Goal: Find specific page/section

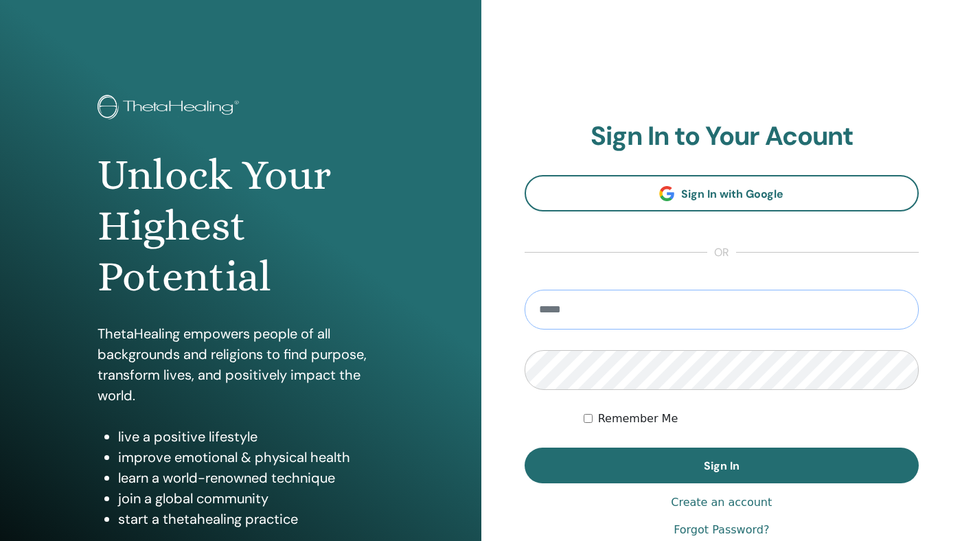
type input "**********"
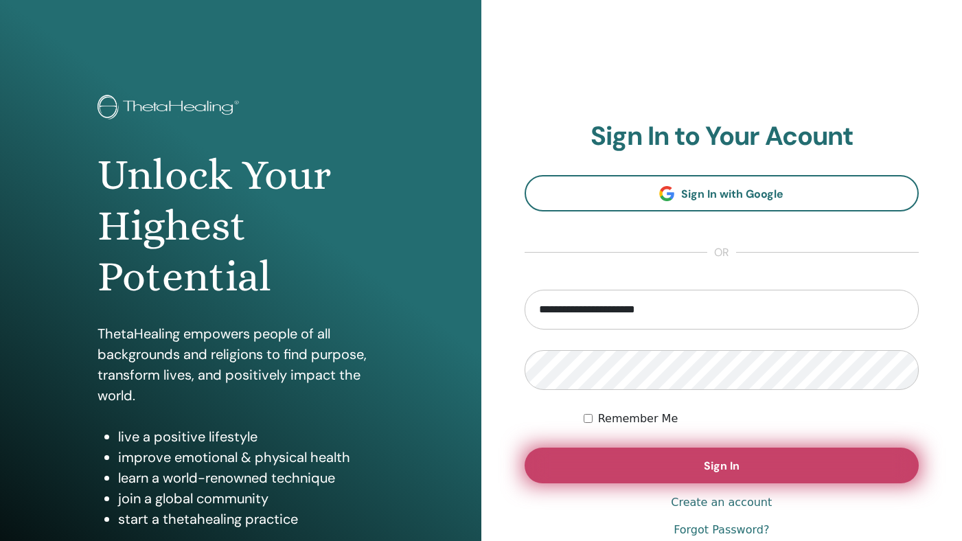
click at [680, 466] on button "Sign In" at bounding box center [722, 466] width 395 height 36
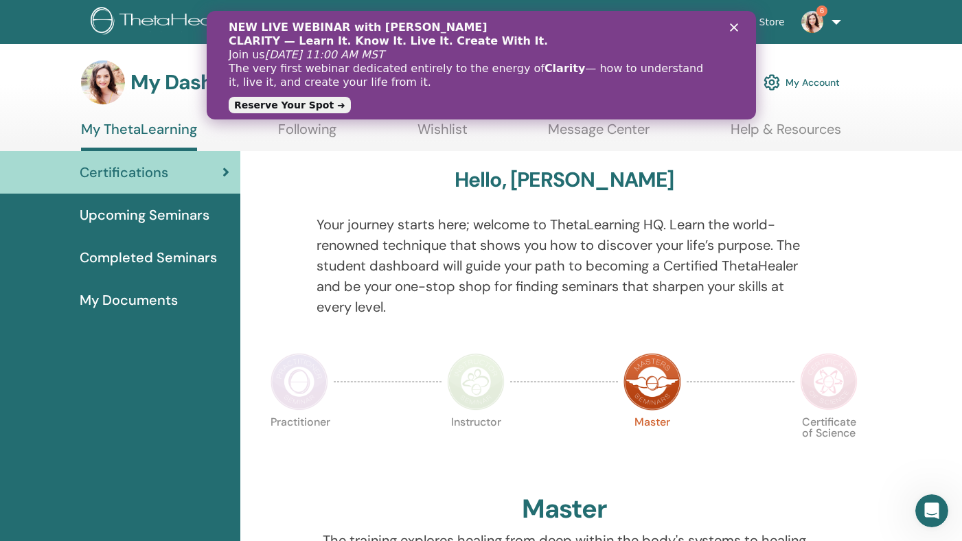
click at [186, 260] on span "Completed Seminars" at bounding box center [148, 257] width 137 height 21
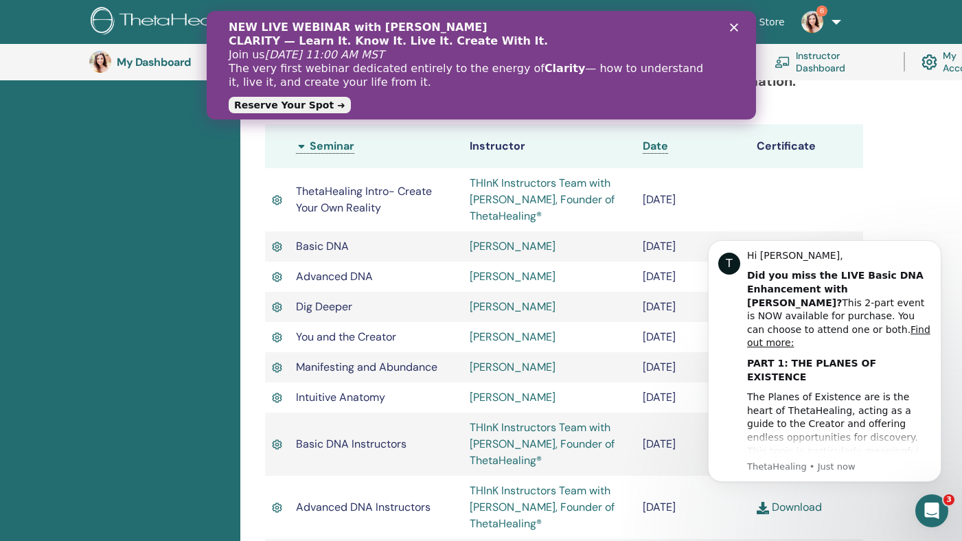
scroll to position [366, 0]
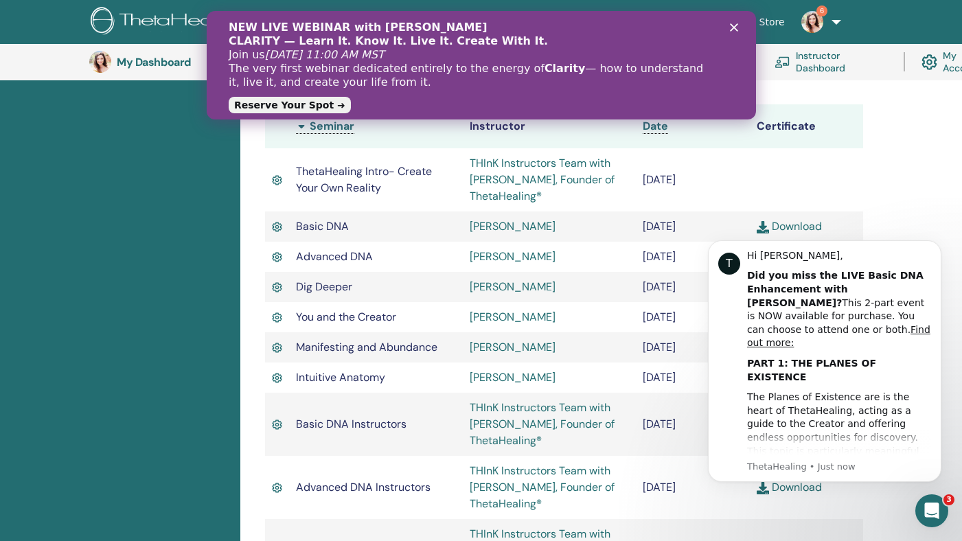
click at [365, 383] on span "Intuitive Anatomy" at bounding box center [340, 377] width 89 height 14
click at [481, 376] on link "Ayanu Ramirez" at bounding box center [513, 377] width 86 height 14
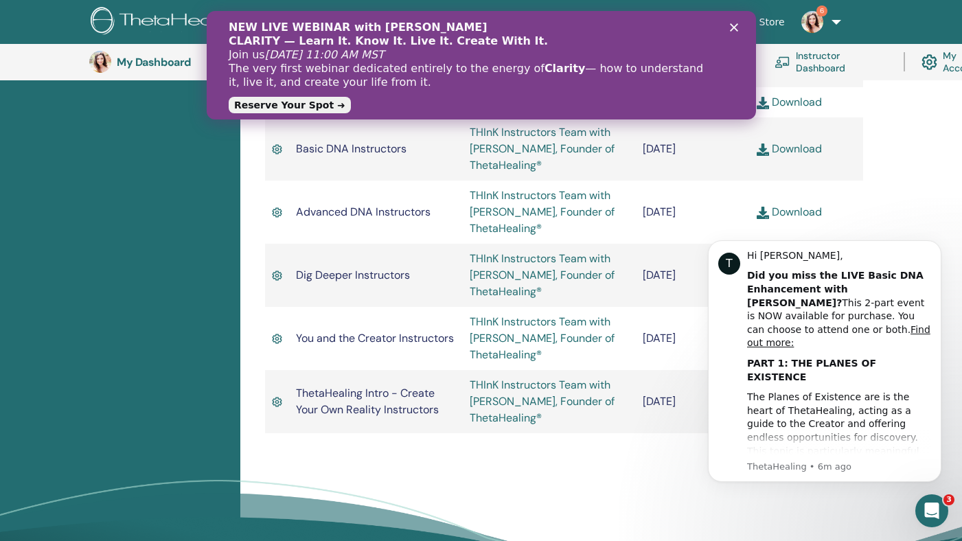
scroll to position [529, 0]
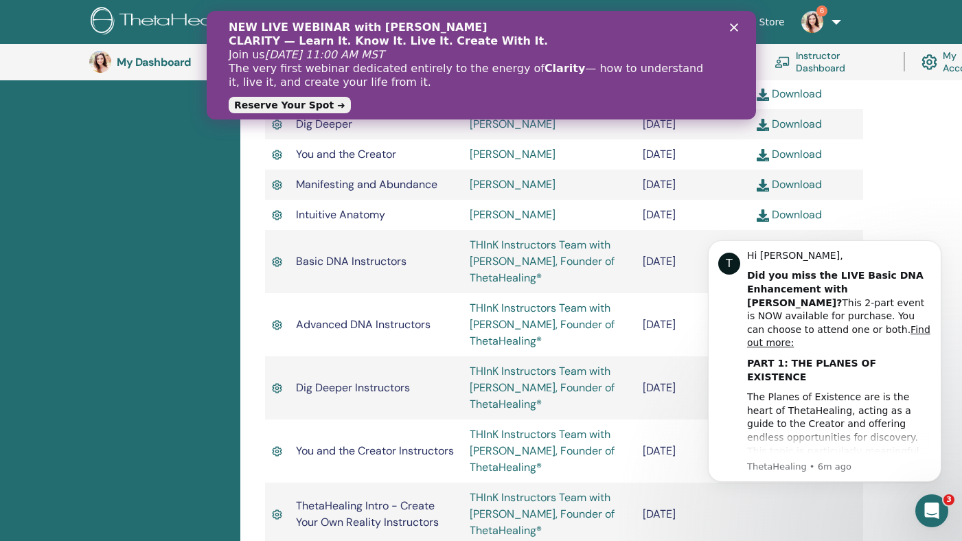
click at [733, 27] on polygon "Close" at bounding box center [733, 27] width 8 height 8
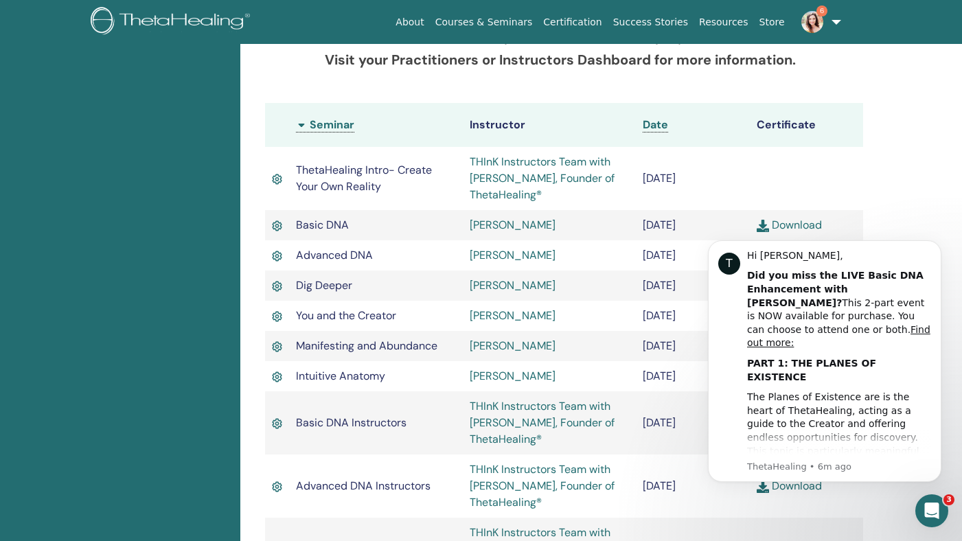
scroll to position [0, 0]
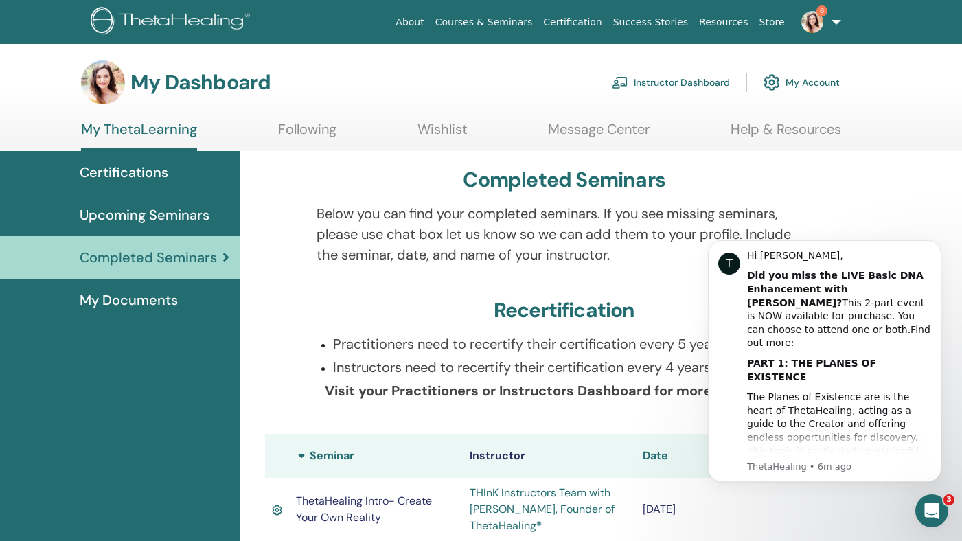
click at [105, 300] on span "My Documents" at bounding box center [129, 300] width 98 height 21
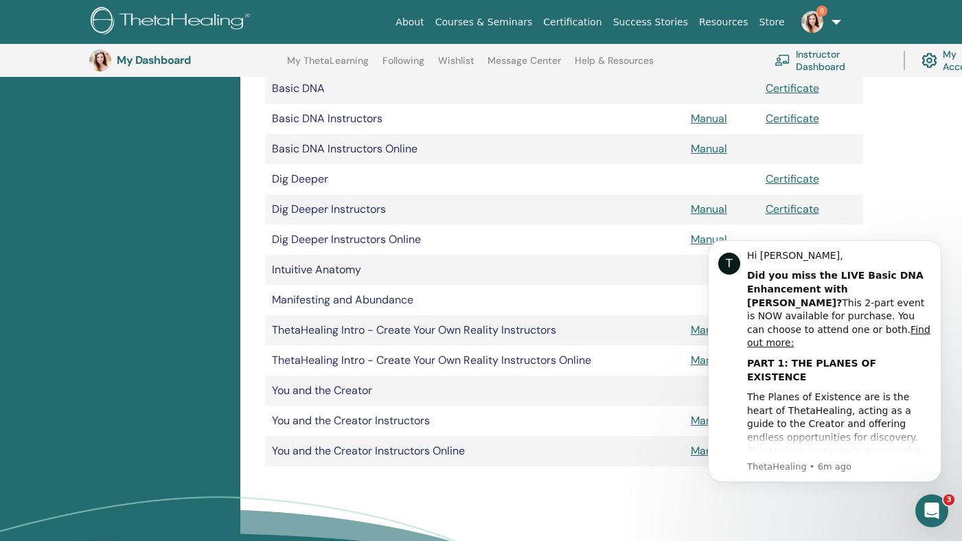
scroll to position [376, 0]
